Goal: Information Seeking & Learning: Learn about a topic

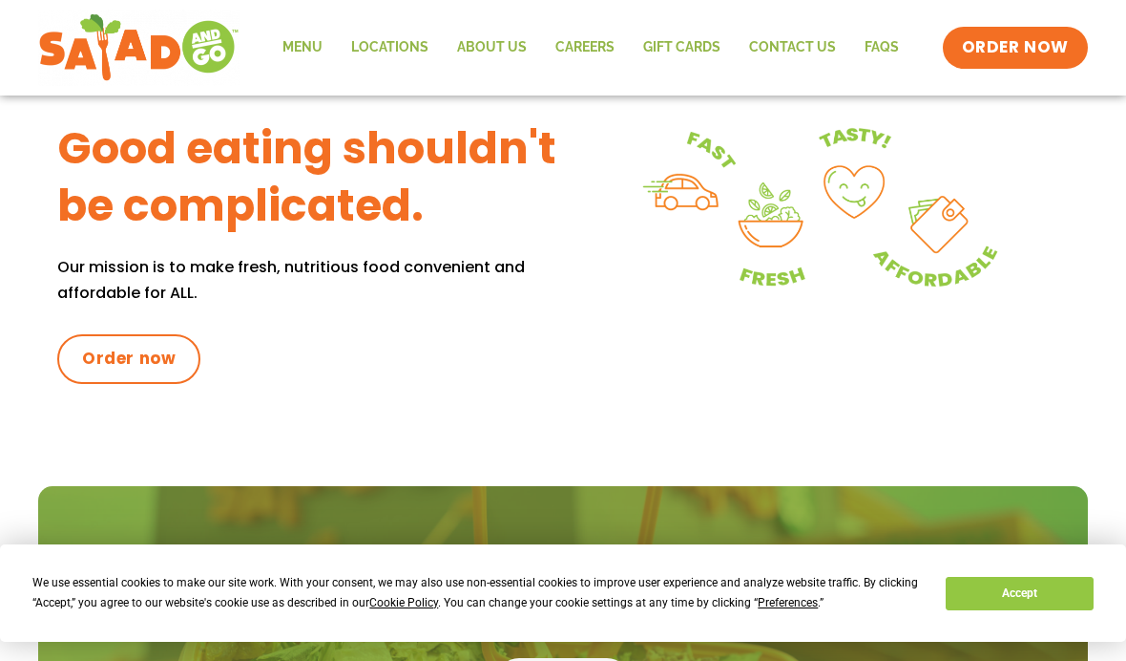
scroll to position [829, 0]
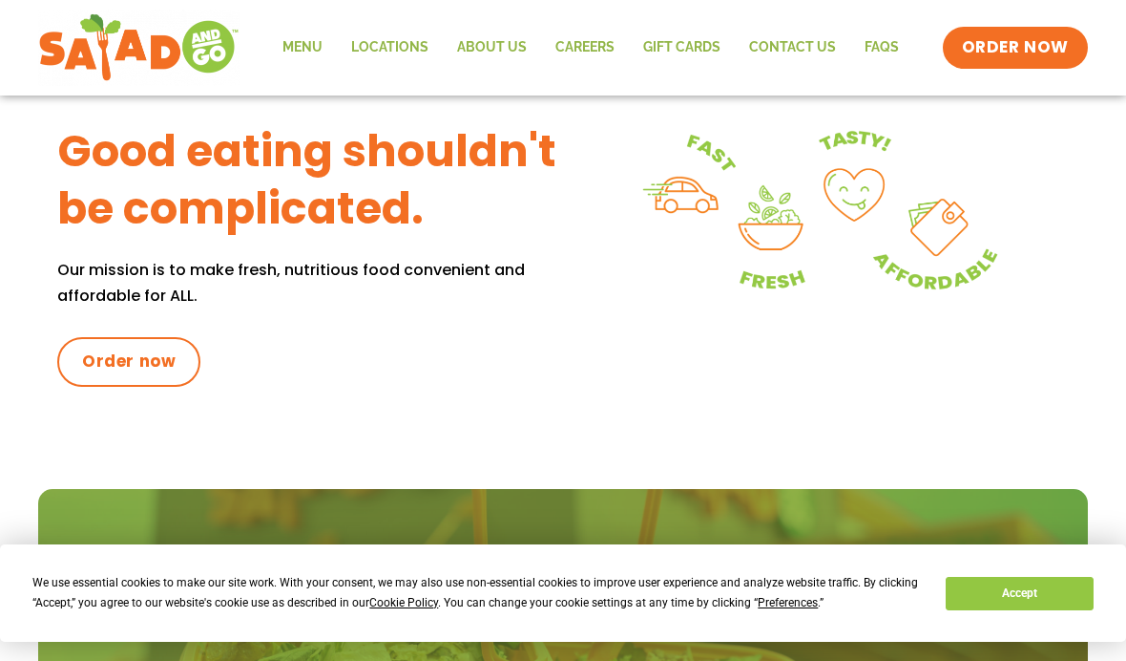
click at [304, 45] on link "Menu" at bounding box center [302, 48] width 69 height 44
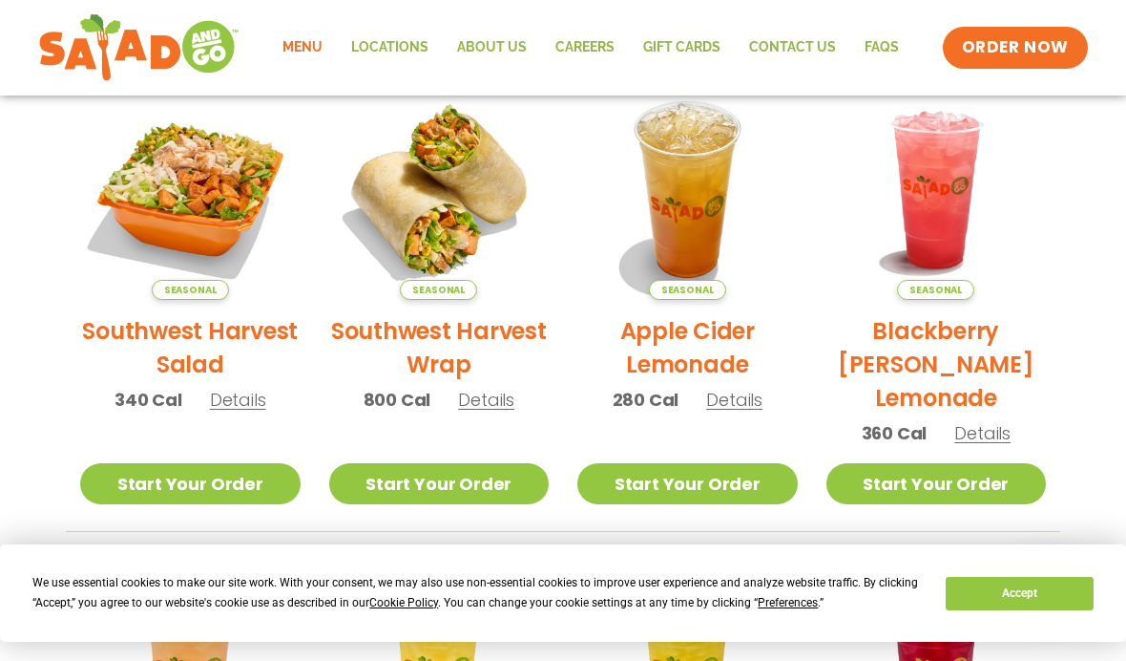
scroll to position [447, 0]
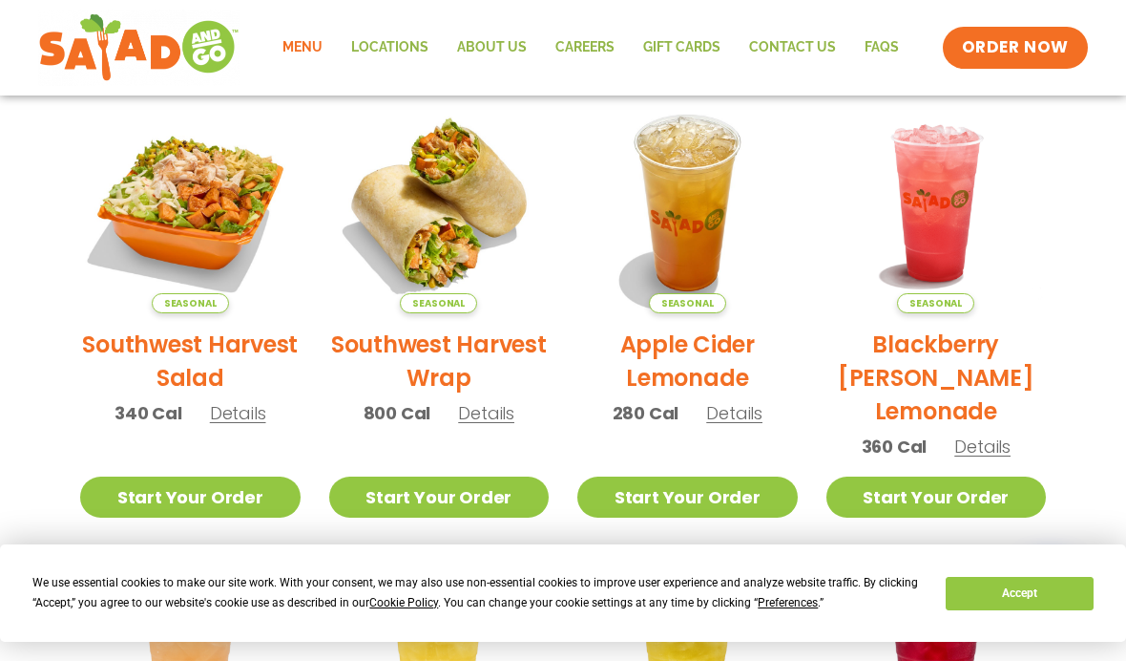
click at [136, 178] on img at bounding box center [190, 203] width 220 height 220
click at [386, 51] on link "Locations" at bounding box center [390, 48] width 106 height 44
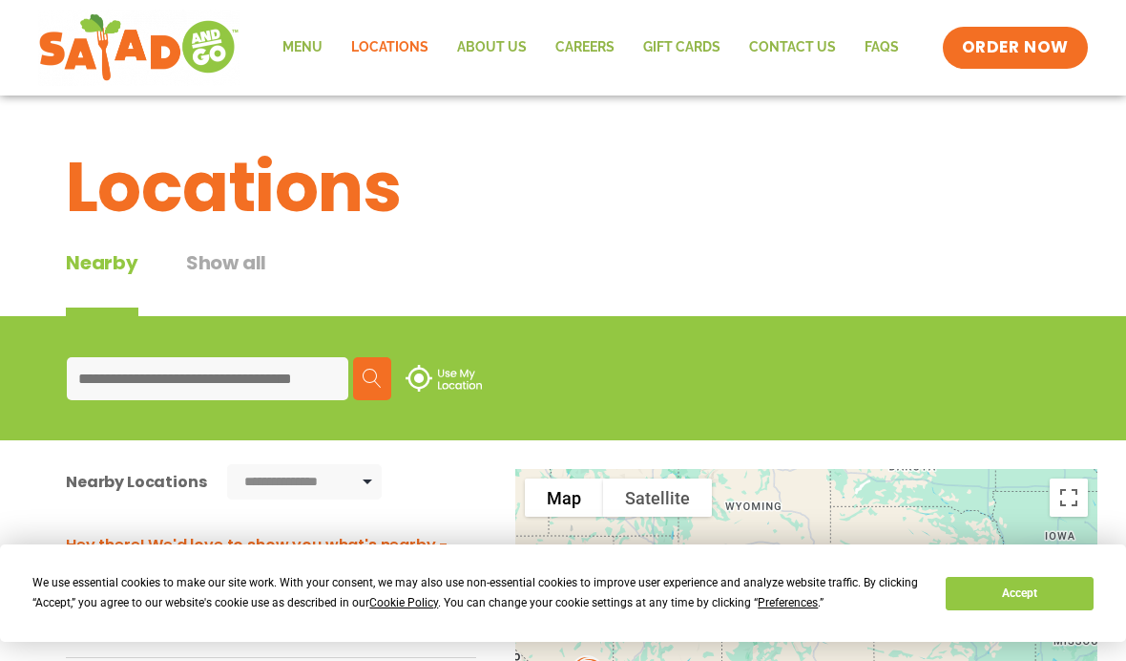
click at [291, 33] on link "Menu" at bounding box center [302, 48] width 69 height 44
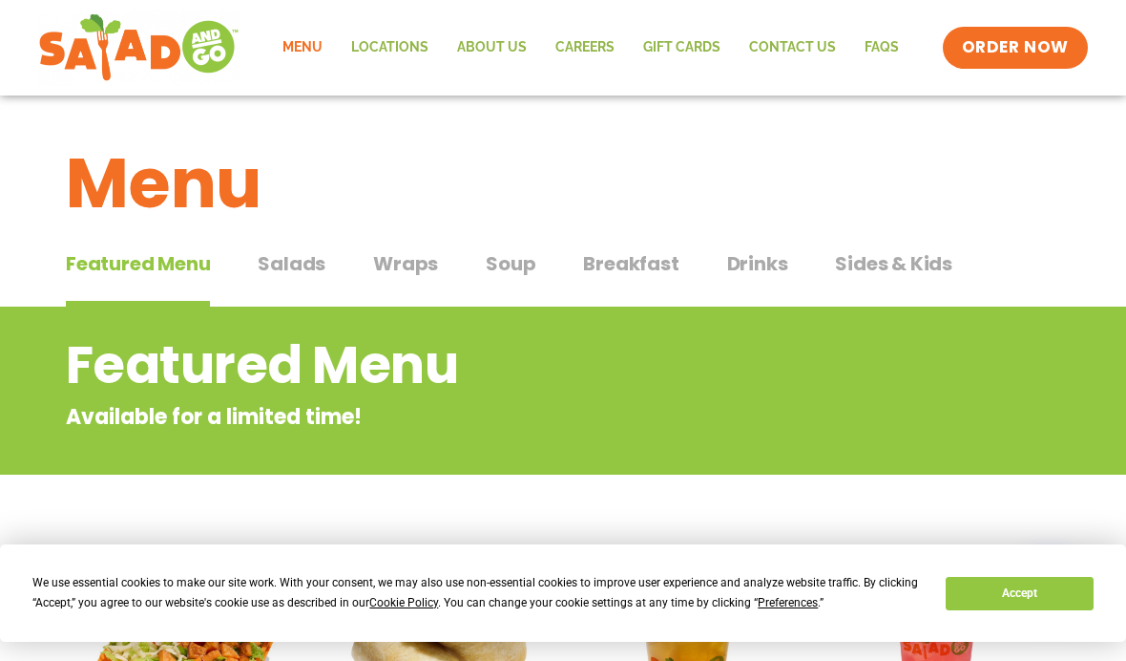
click at [297, 261] on span "Salads" at bounding box center [292, 263] width 68 height 29
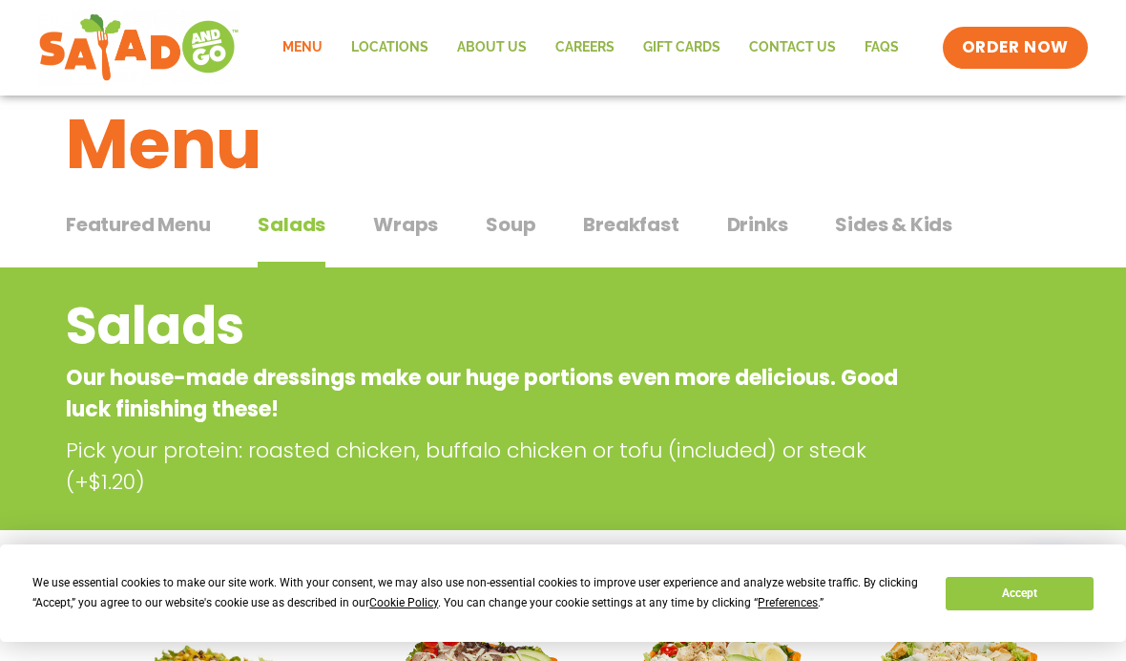
scroll to position [40, 0]
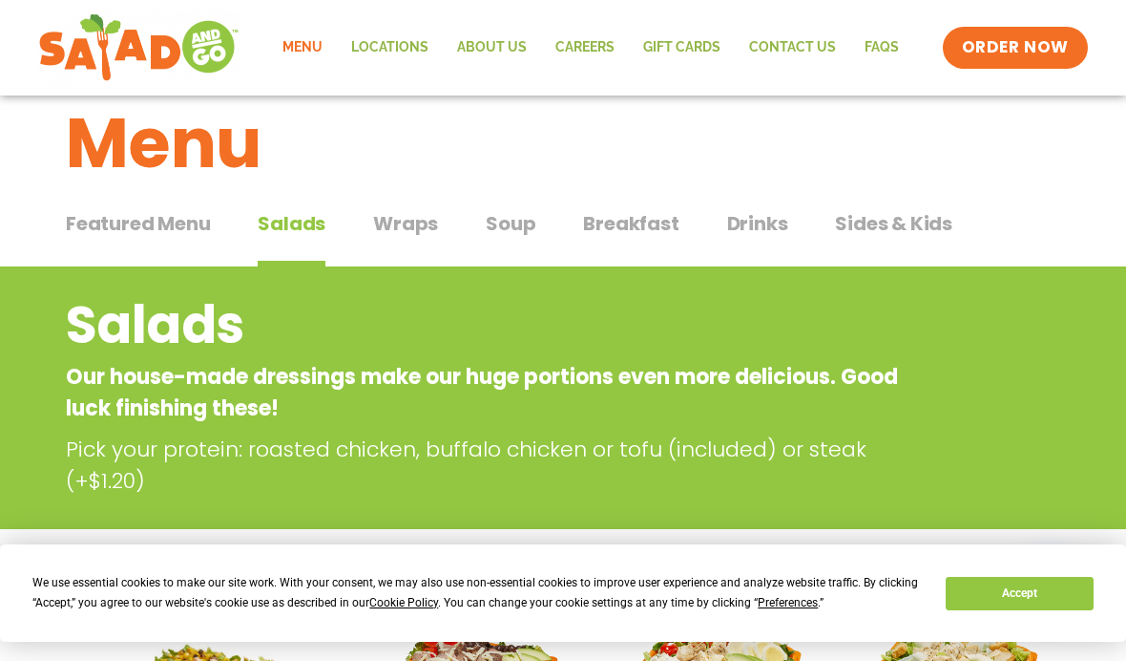
click at [497, 234] on span "Soup" at bounding box center [511, 223] width 50 height 29
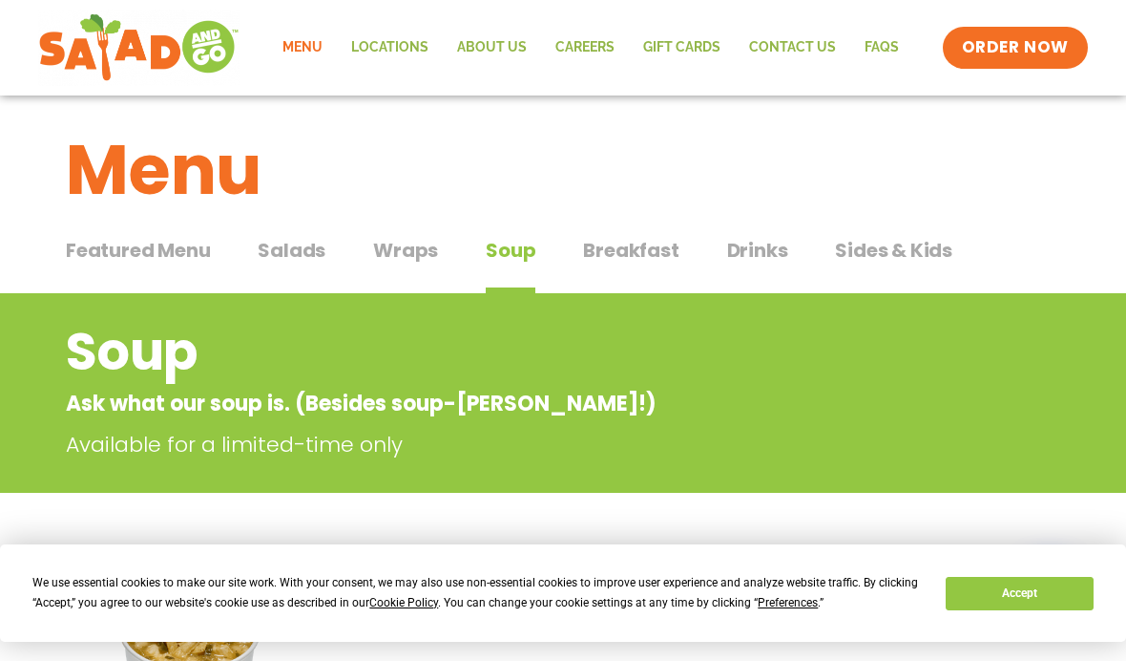
scroll to position [12, 0]
click at [643, 249] on span "Breakfast" at bounding box center [630, 251] width 95 height 29
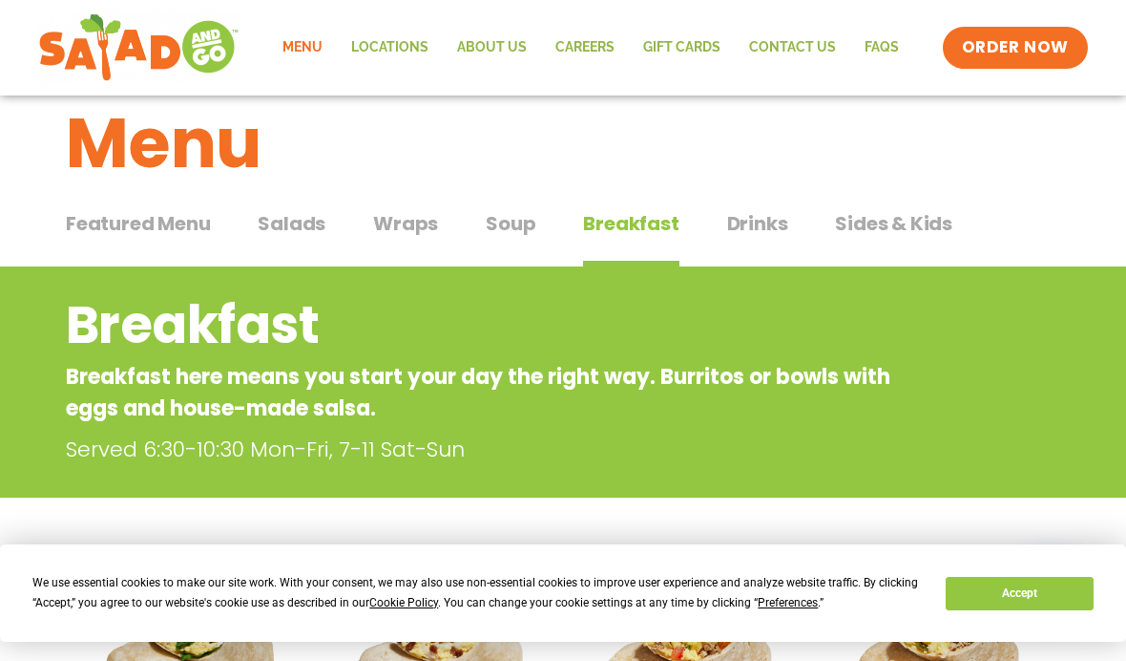
scroll to position [42, 0]
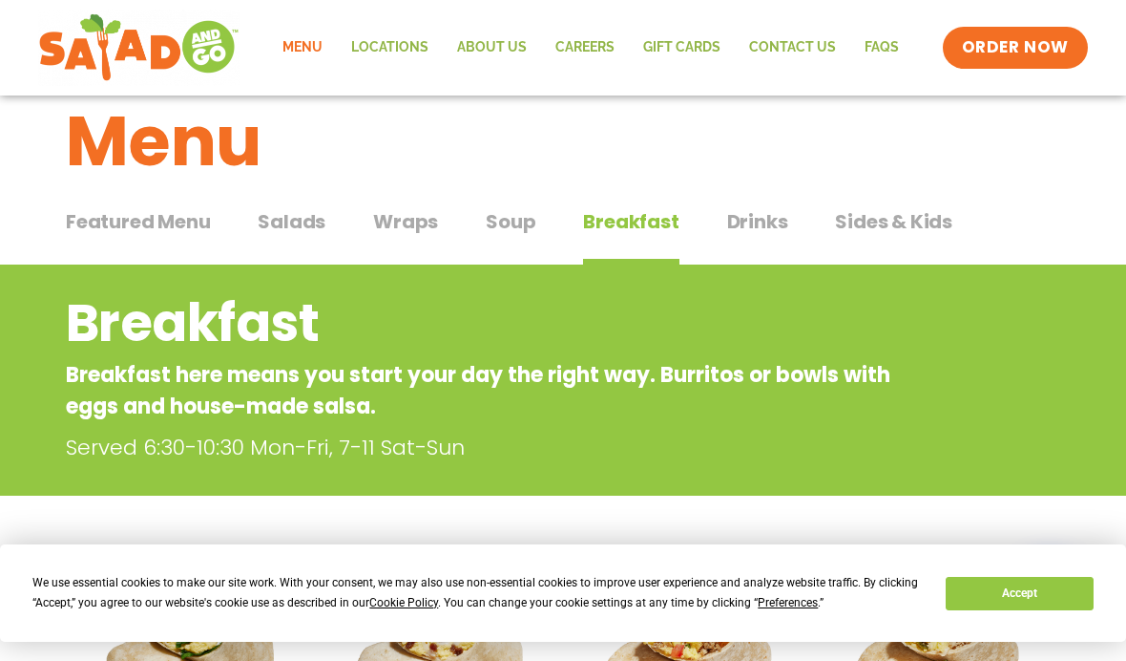
click at [752, 230] on span "Drinks" at bounding box center [757, 221] width 61 height 29
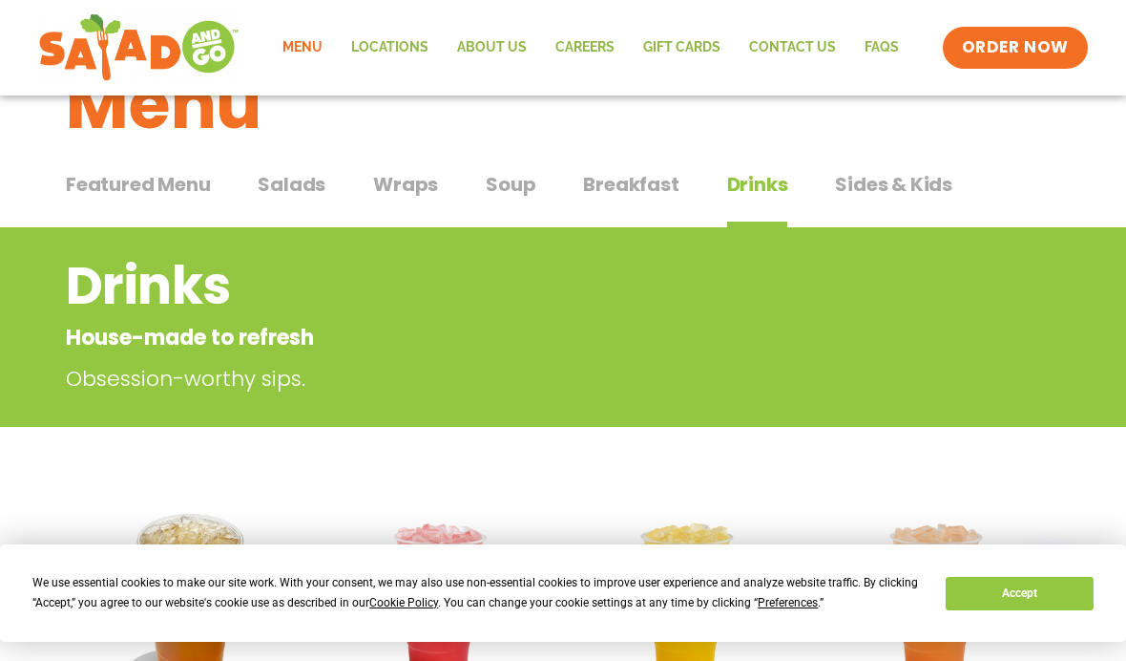
scroll to position [39, 0]
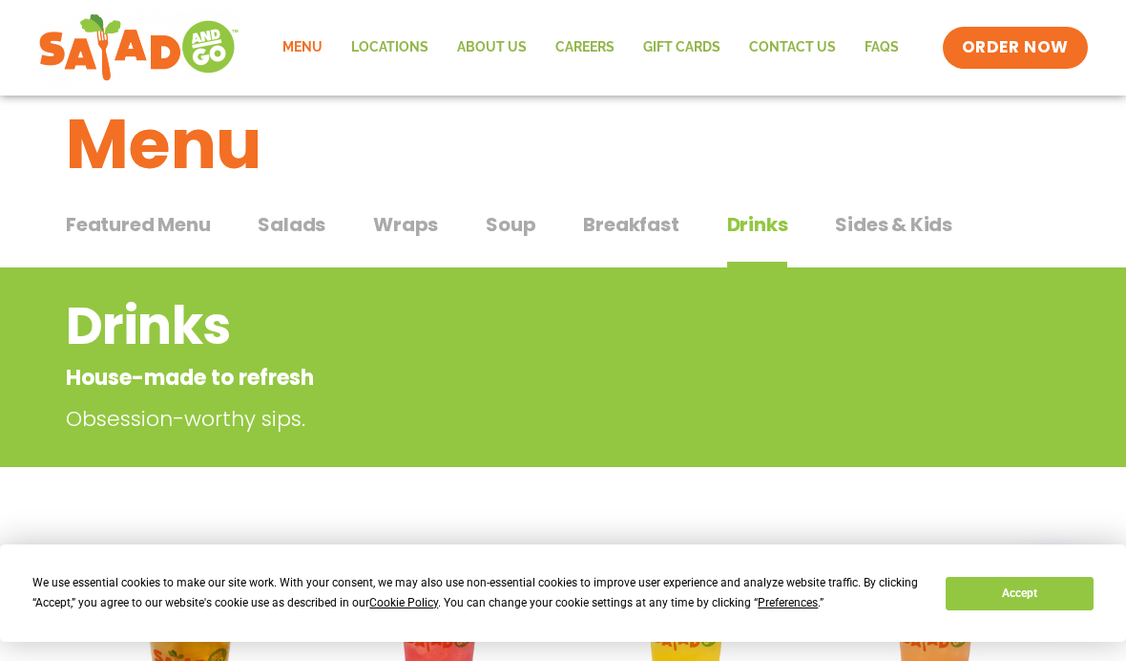
click at [874, 243] on button "Sides & Kids Sides & Kids" at bounding box center [893, 239] width 117 height 58
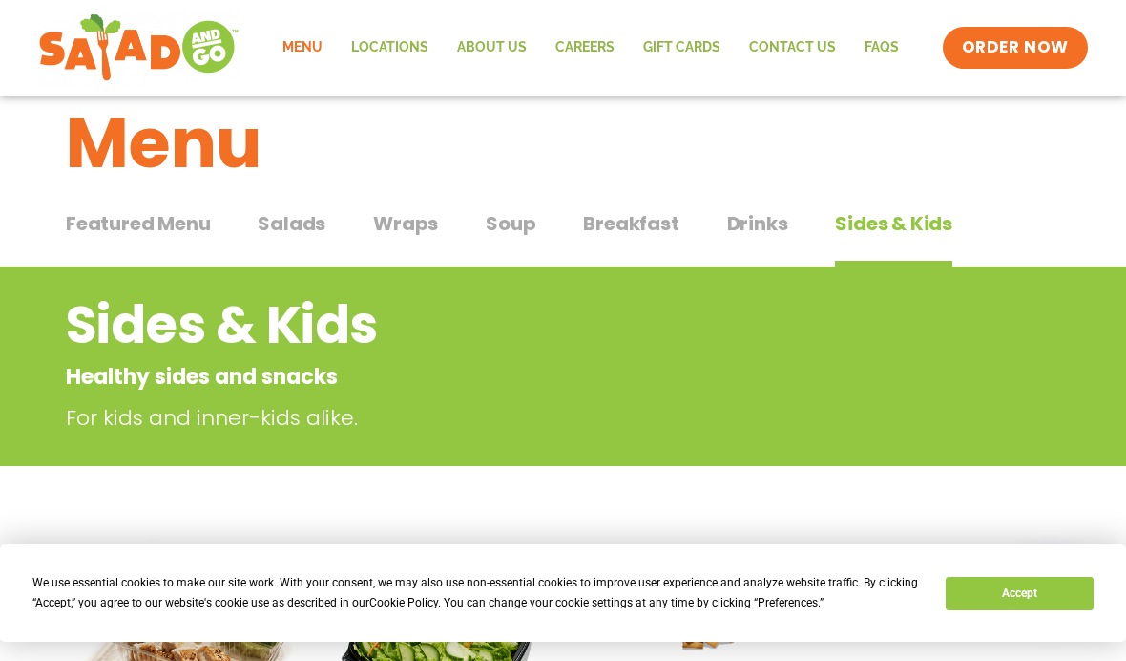
scroll to position [42, 0]
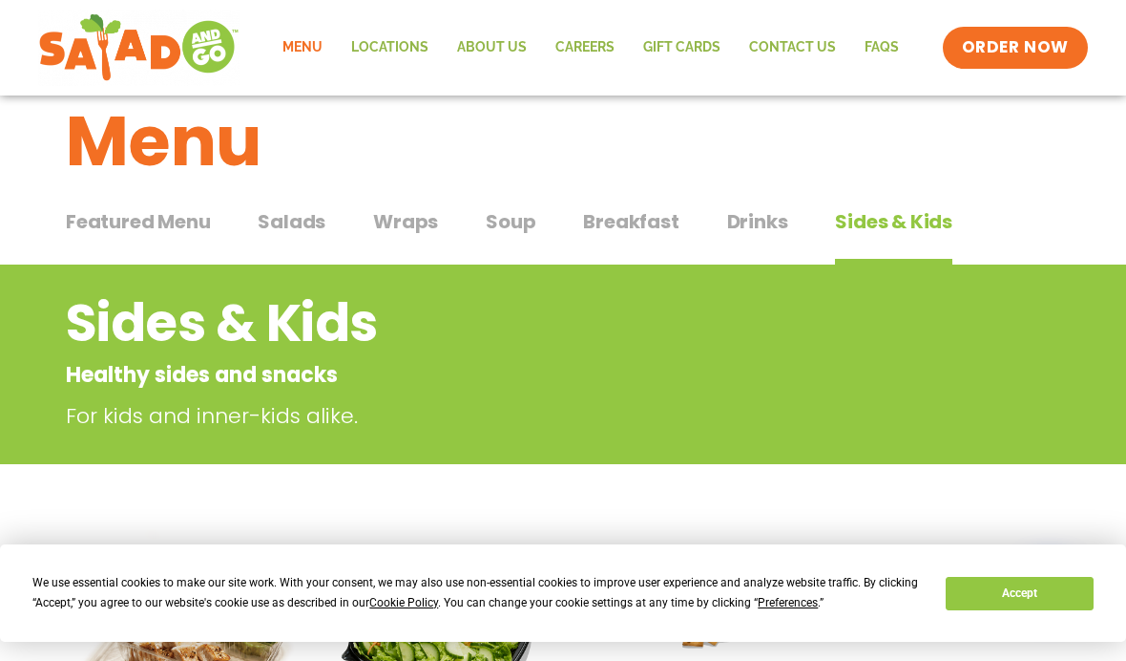
click at [765, 219] on span "Drinks" at bounding box center [757, 221] width 61 height 29
